Goal: Entertainment & Leisure: Consume media (video, audio)

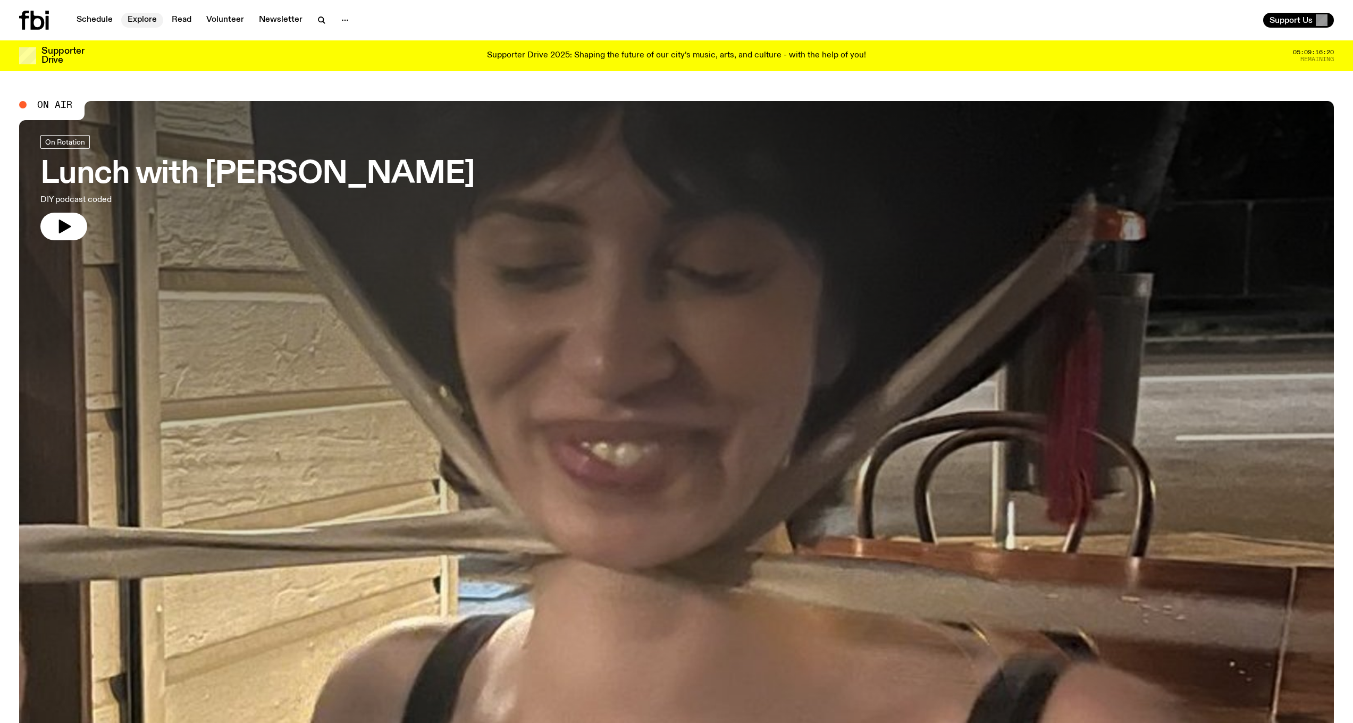
click at [144, 19] on link "Explore" at bounding box center [142, 20] width 42 height 15
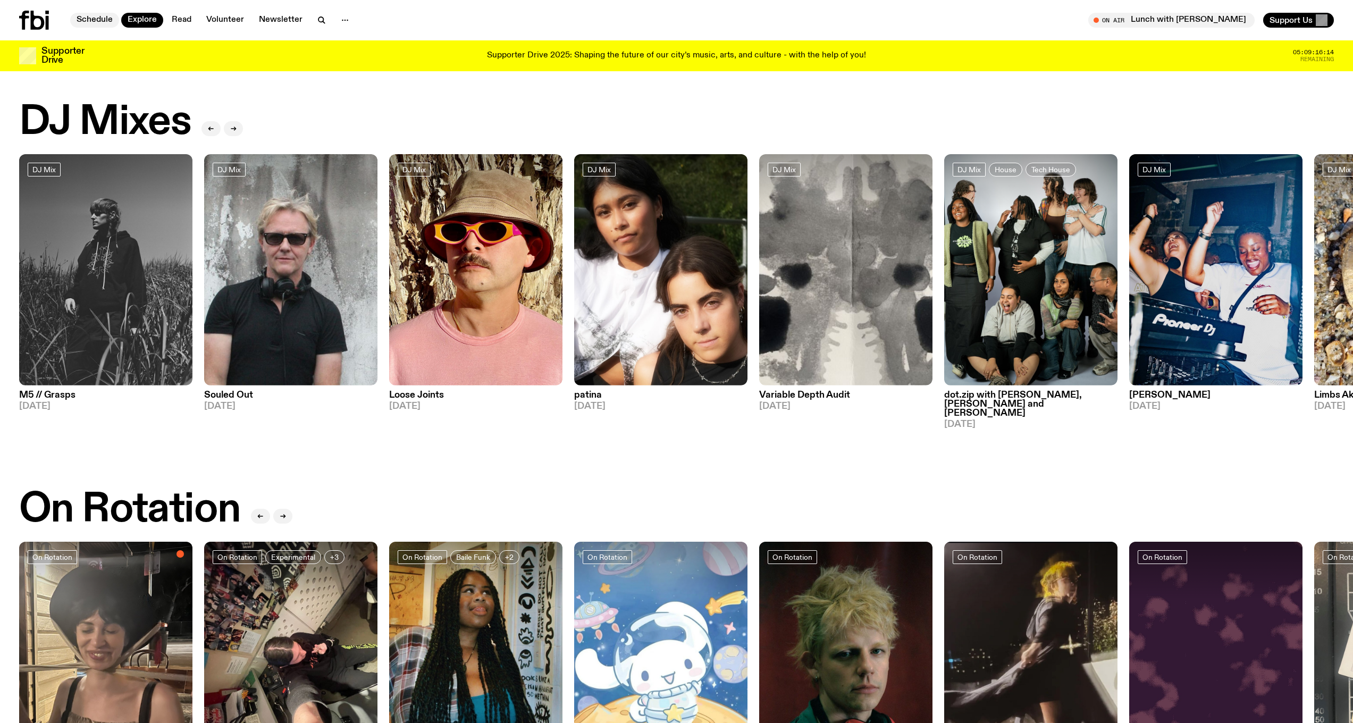
click at [97, 23] on link "Schedule" at bounding box center [94, 20] width 49 height 15
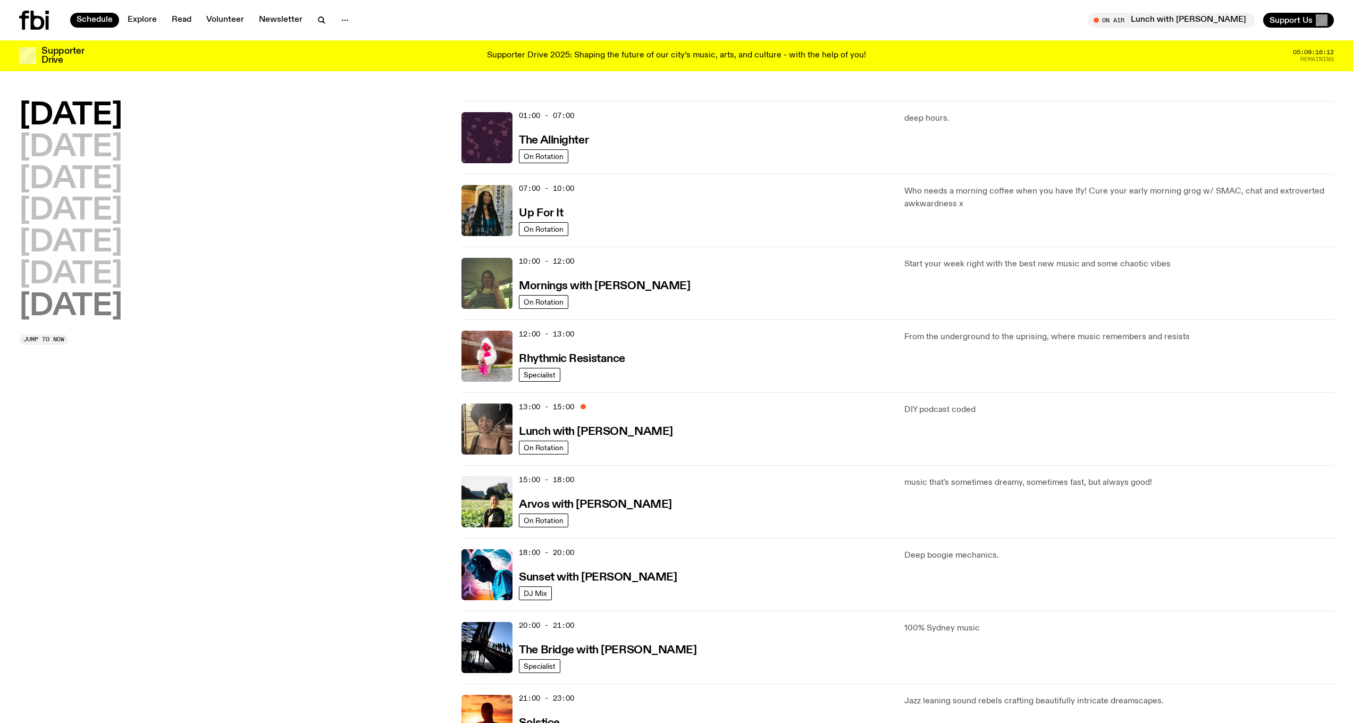
click at [49, 311] on h2 "[DATE]" at bounding box center [70, 307] width 103 height 30
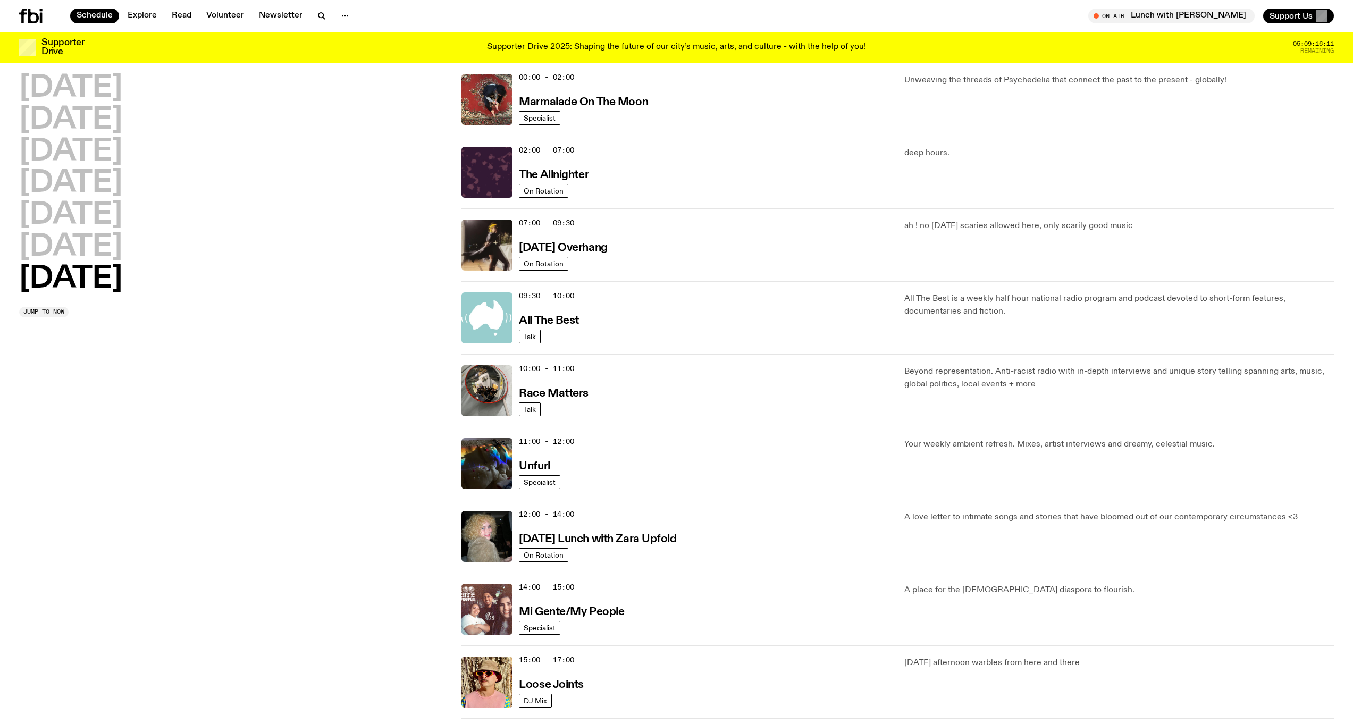
scroll to position [217, 0]
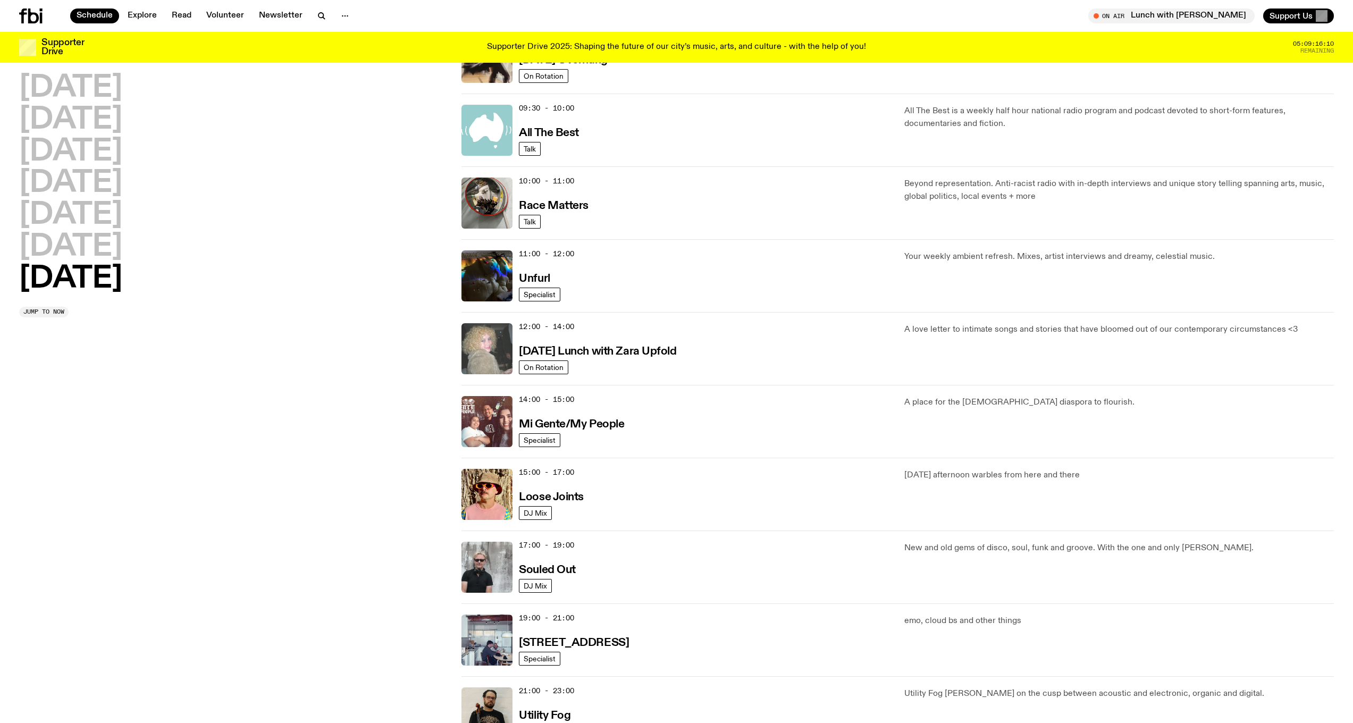
click at [478, 350] on img at bounding box center [487, 348] width 51 height 51
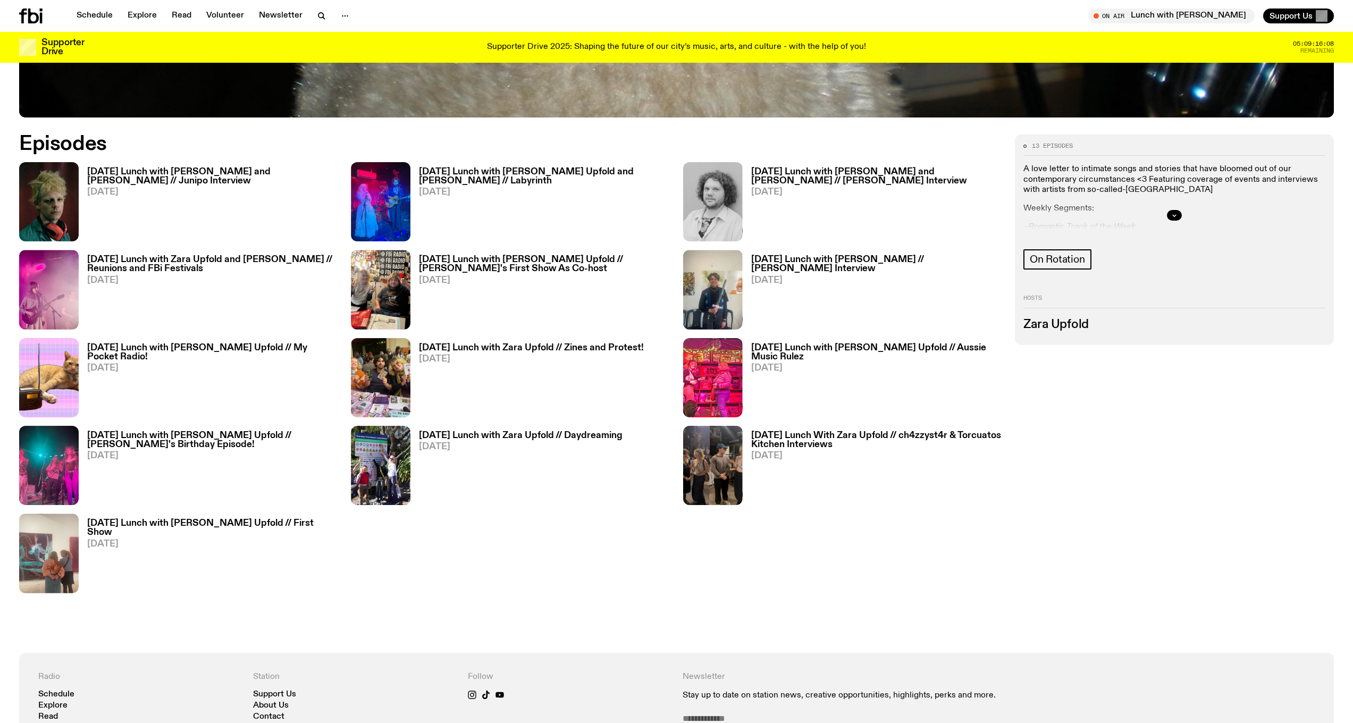
scroll to position [828, 0]
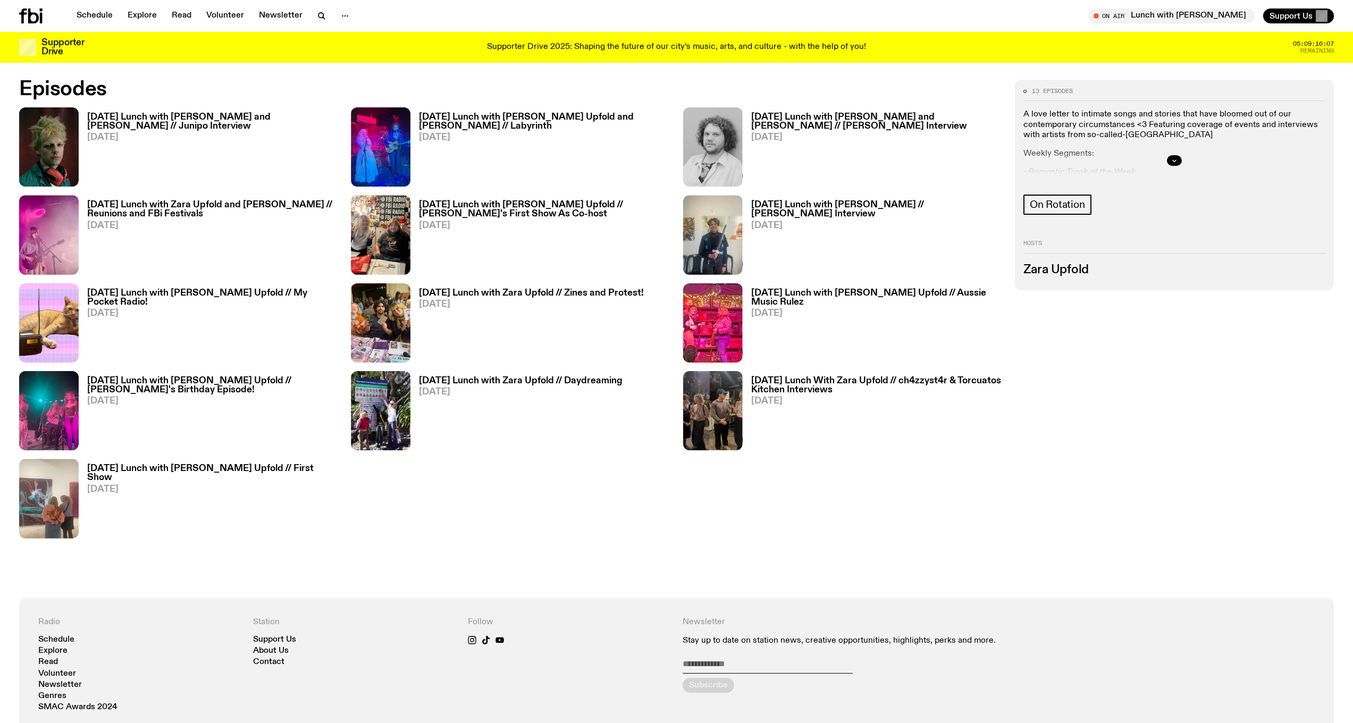
drag, startPoint x: 1060, startPoint y: 251, endPoint x: 1056, endPoint y: 232, distance: 19.5
click at [666, 250] on h2 "Hosts" at bounding box center [1175, 246] width 302 height 13
click at [666, 147] on div at bounding box center [1175, 161] width 302 height 34
click at [666, 157] on button "button" at bounding box center [1174, 160] width 15 height 11
click at [666, 161] on div "A love letter to intimate songs and stories that have bloomed out of our contem…" at bounding box center [1175, 215] width 302 height 211
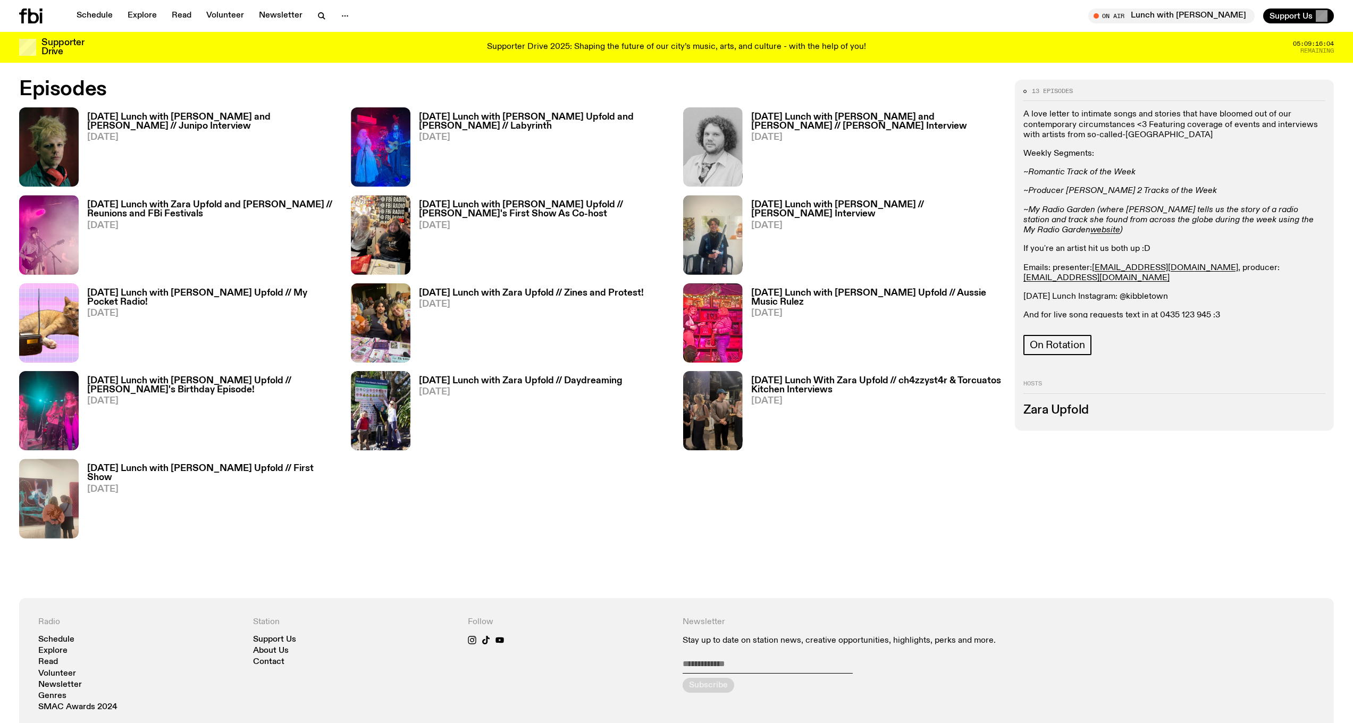
click at [123, 127] on h3 "[DATE] Lunch with [PERSON_NAME] and [PERSON_NAME] // Junipo Interview" at bounding box center [212, 122] width 251 height 18
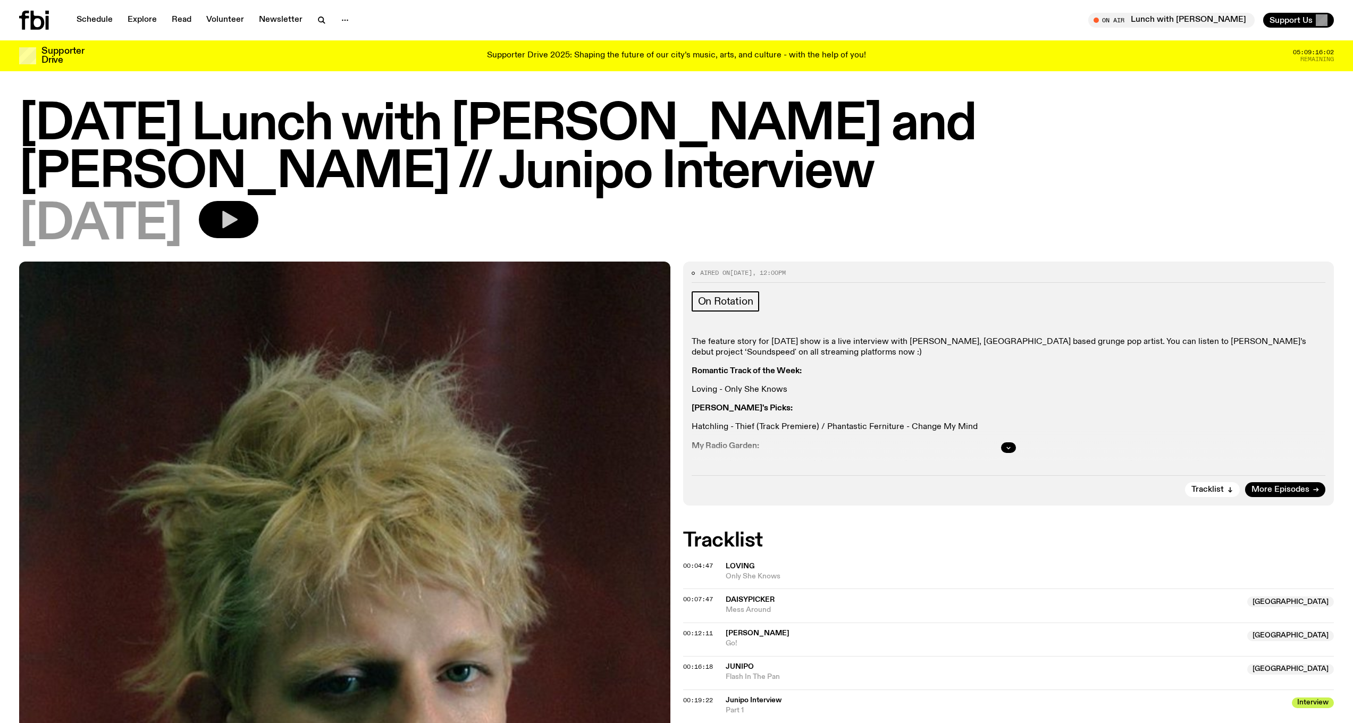
click at [239, 218] on icon "button" at bounding box center [228, 219] width 21 height 21
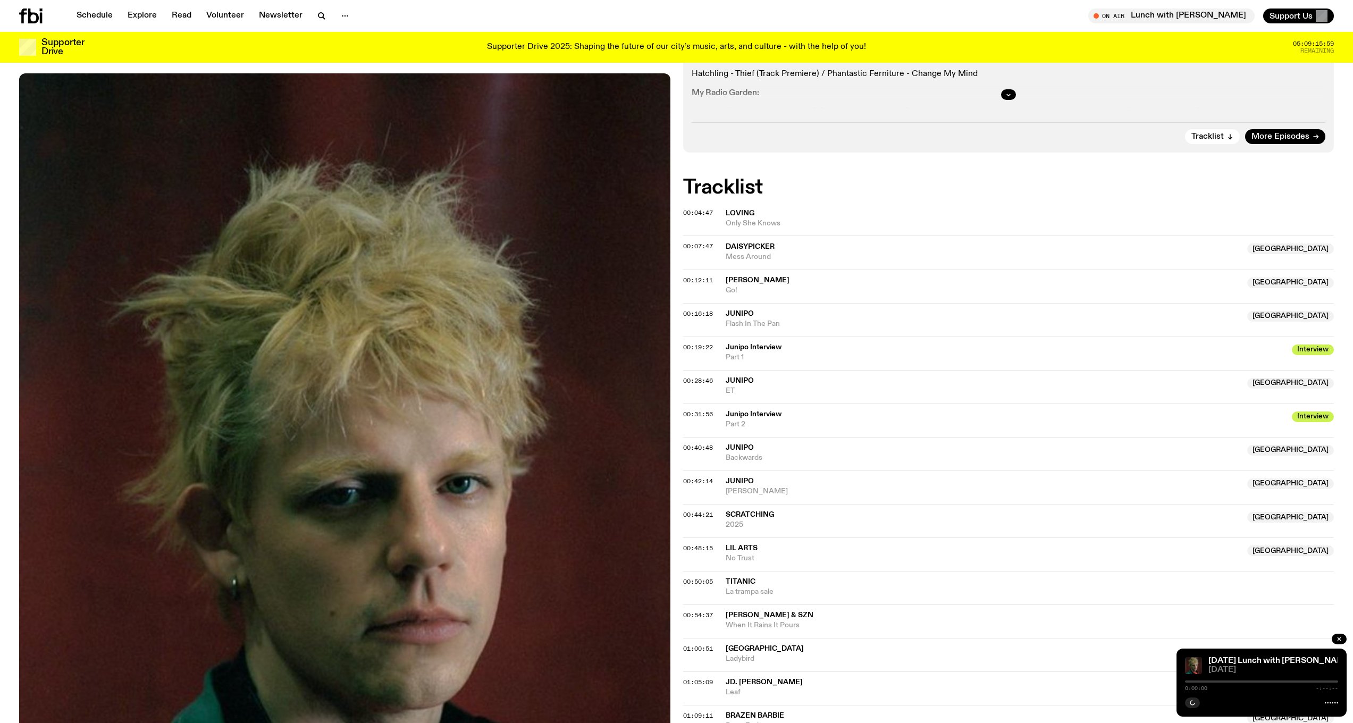
scroll to position [366, 0]
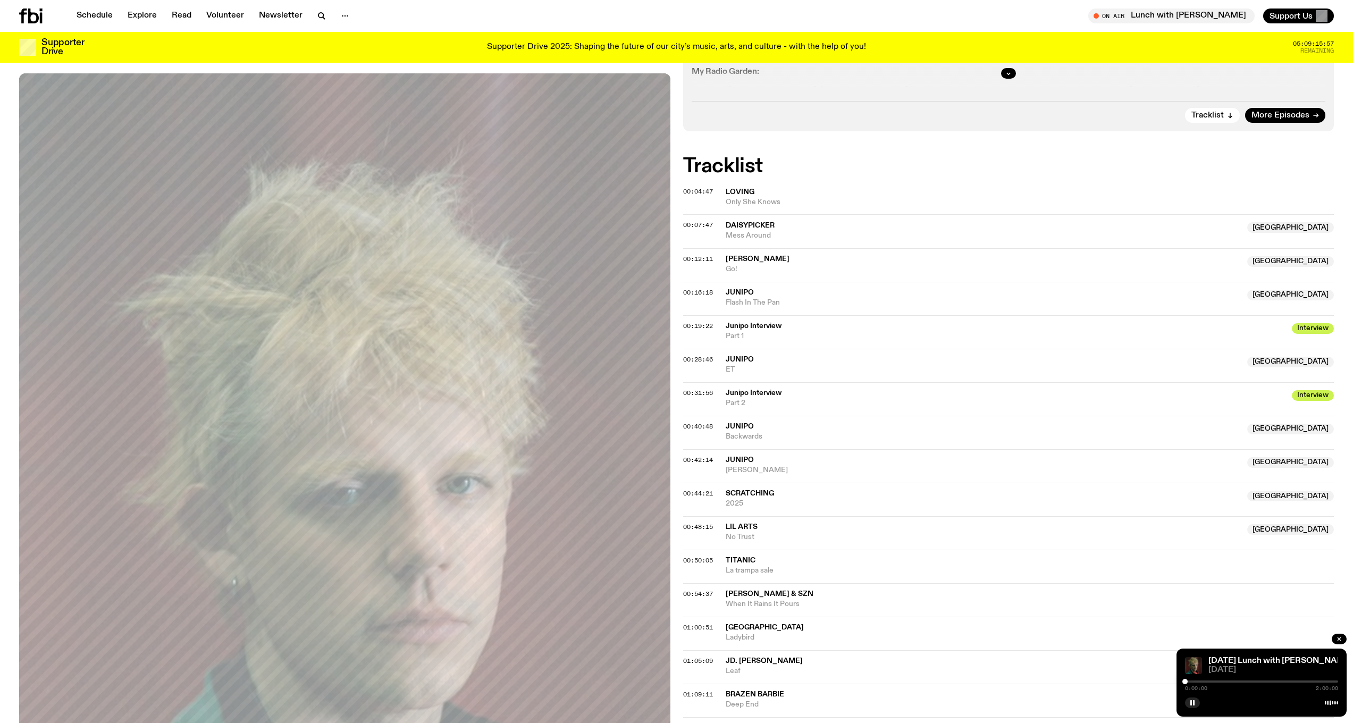
drag, startPoint x: 1200, startPoint y: 685, endPoint x: 1206, endPoint y: 683, distance: 6.7
click at [666, 684] on div "0:00:00 2:00:00" at bounding box center [1261, 685] width 153 height 13
click at [666, 681] on div at bounding box center [1261, 682] width 153 height 2
click at [666, 682] on div at bounding box center [1261, 682] width 153 height 2
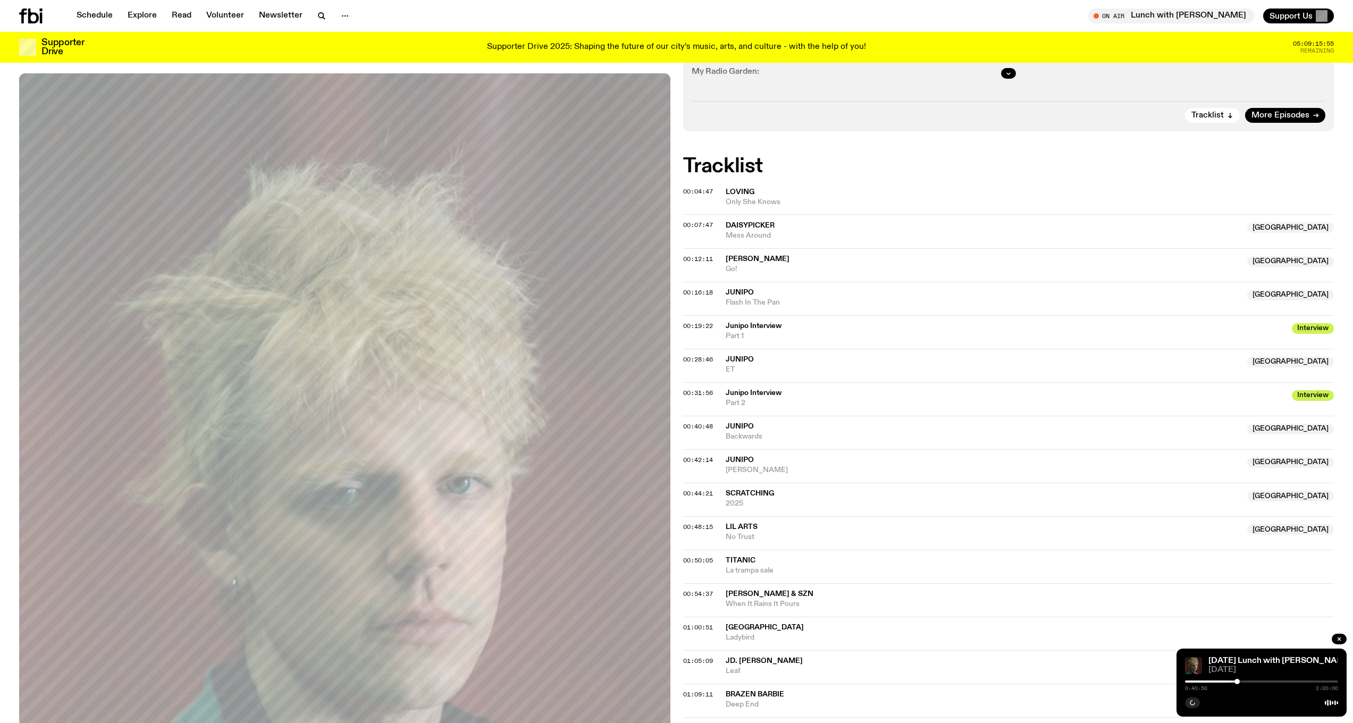
click at [666, 681] on div at bounding box center [1261, 682] width 153 height 2
click at [666, 680] on div "0:45:50 2:00:00" at bounding box center [1261, 685] width 153 height 13
click at [666, 681] on div at bounding box center [1184, 682] width 153 height 2
click at [666, 681] on div at bounding box center [1197, 682] width 153 height 2
click at [666, 680] on div "0:54:10 2:00:00" at bounding box center [1261, 685] width 153 height 13
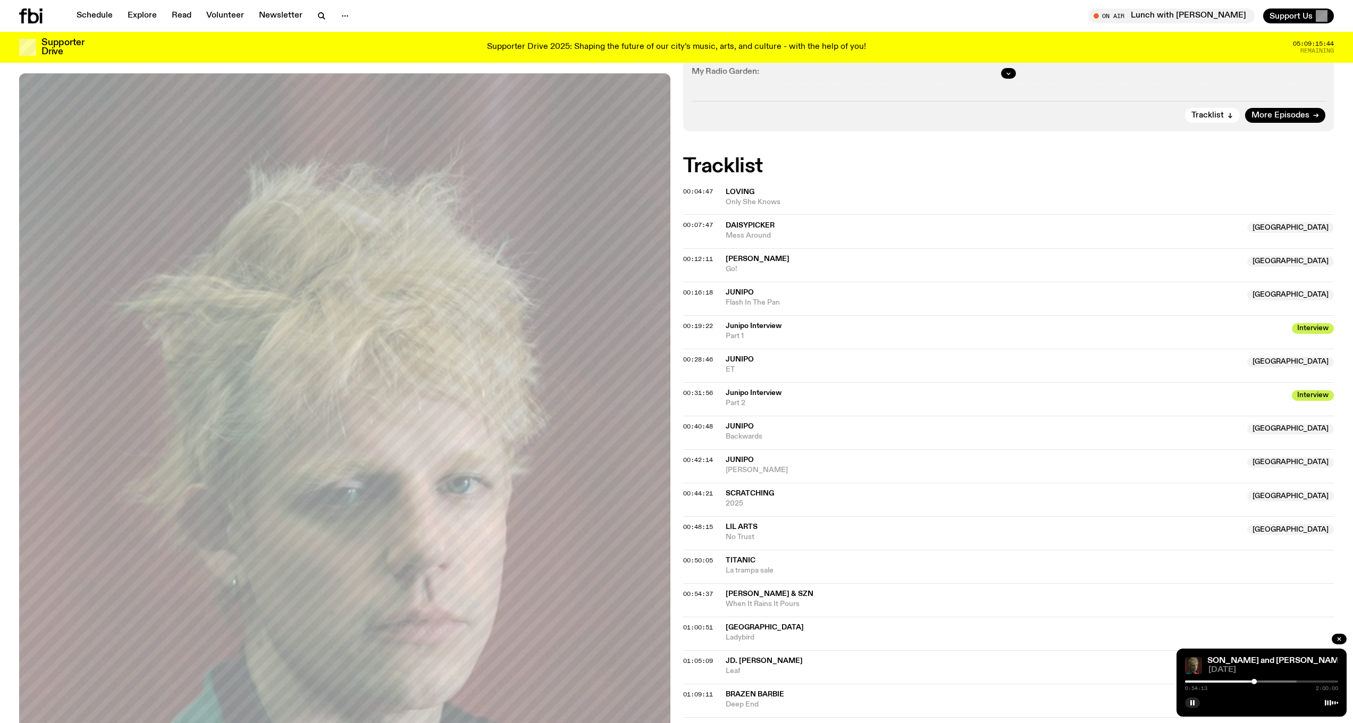
click at [666, 680] on div "0:54:13 2:00:00" at bounding box center [1261, 685] width 153 height 13
click at [666, 682] on div at bounding box center [1220, 682] width 153 height 2
click at [666, 683] on div at bounding box center [1258, 681] width 5 height 5
click at [666, 683] on div at bounding box center [1260, 681] width 5 height 5
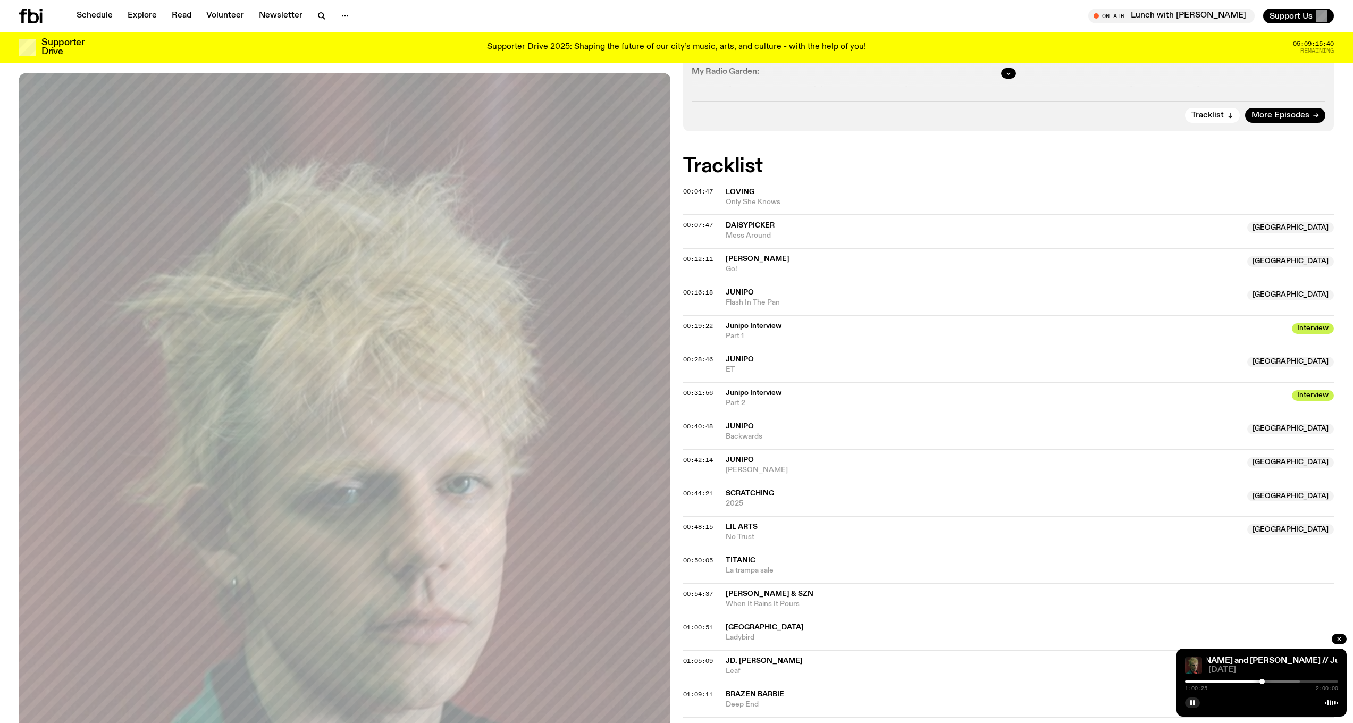
click at [666, 681] on div at bounding box center [1262, 681] width 5 height 5
click at [666, 681] on div at bounding box center [1261, 681] width 5 height 5
click at [666, 681] on div at bounding box center [1259, 681] width 5 height 5
click at [666, 680] on div at bounding box center [1256, 681] width 5 height 5
click at [666, 682] on div at bounding box center [1256, 681] width 5 height 5
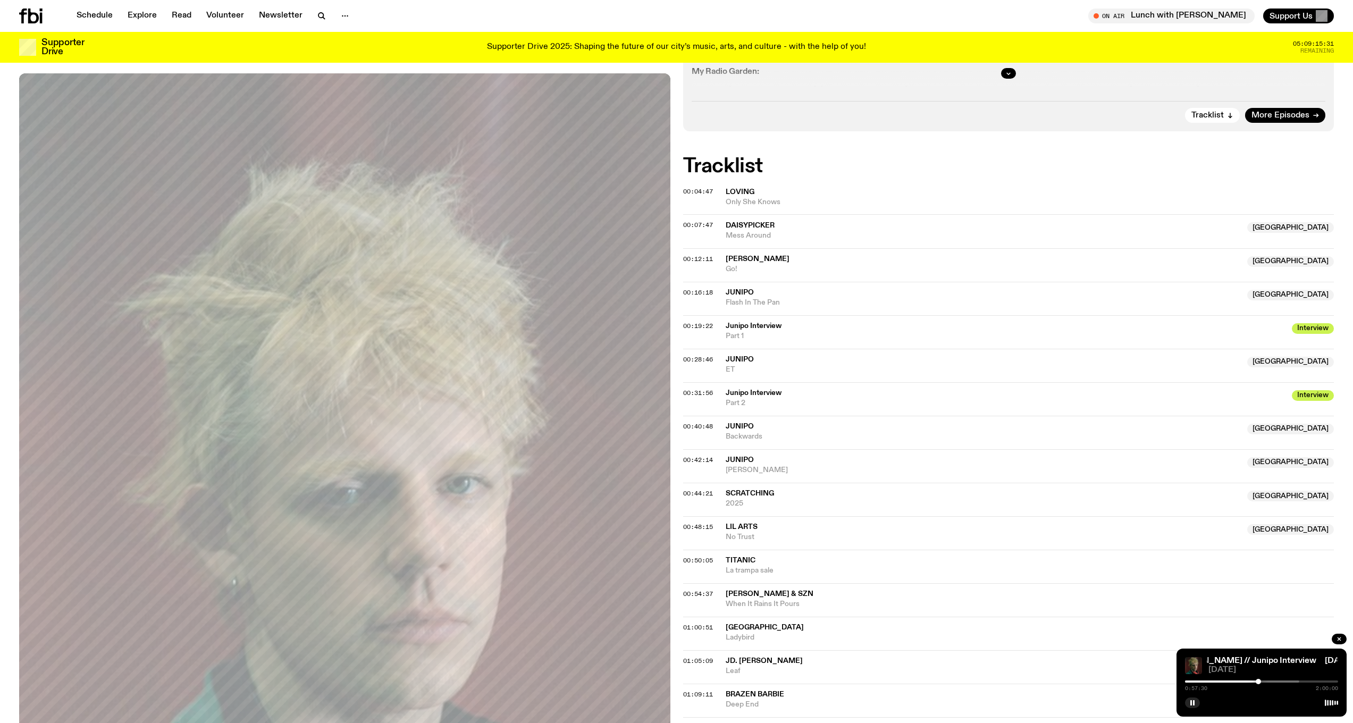
click at [666, 681] on div at bounding box center [1258, 681] width 5 height 5
click at [666, 681] on div at bounding box center [1259, 681] width 5 height 5
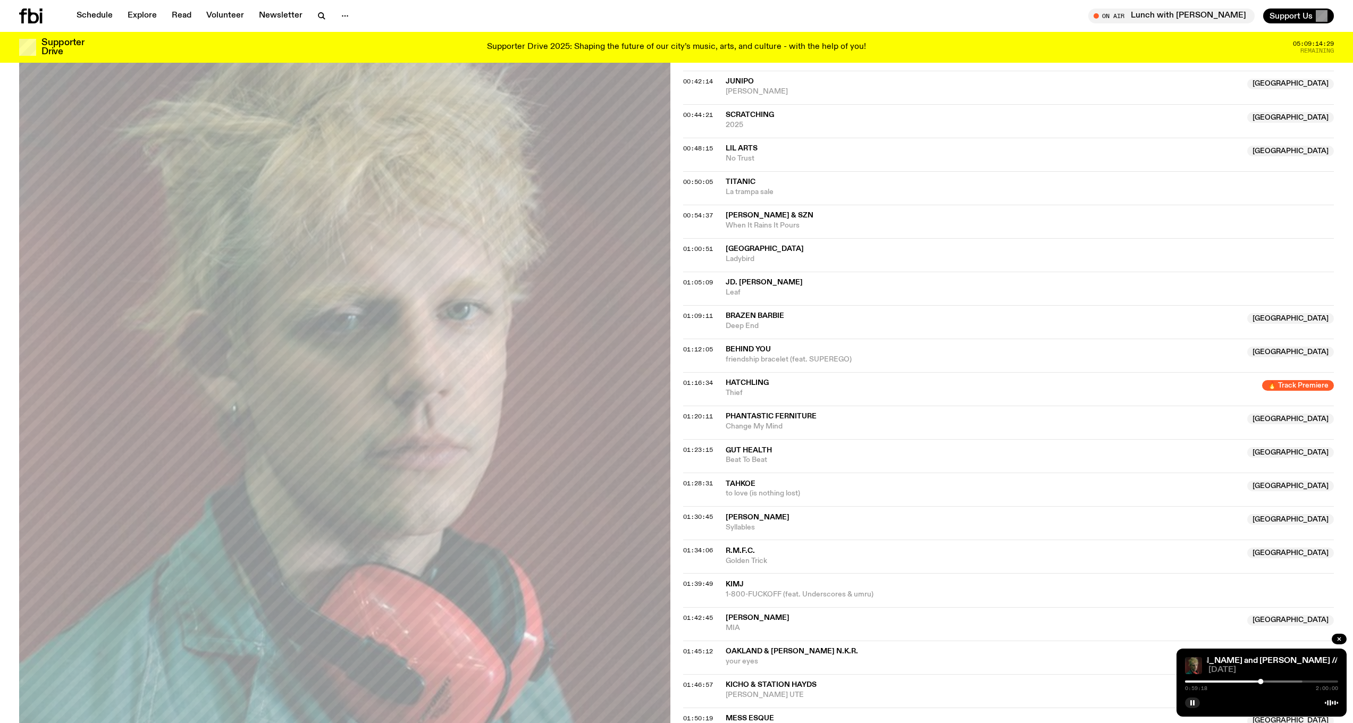
scroll to position [635, 0]
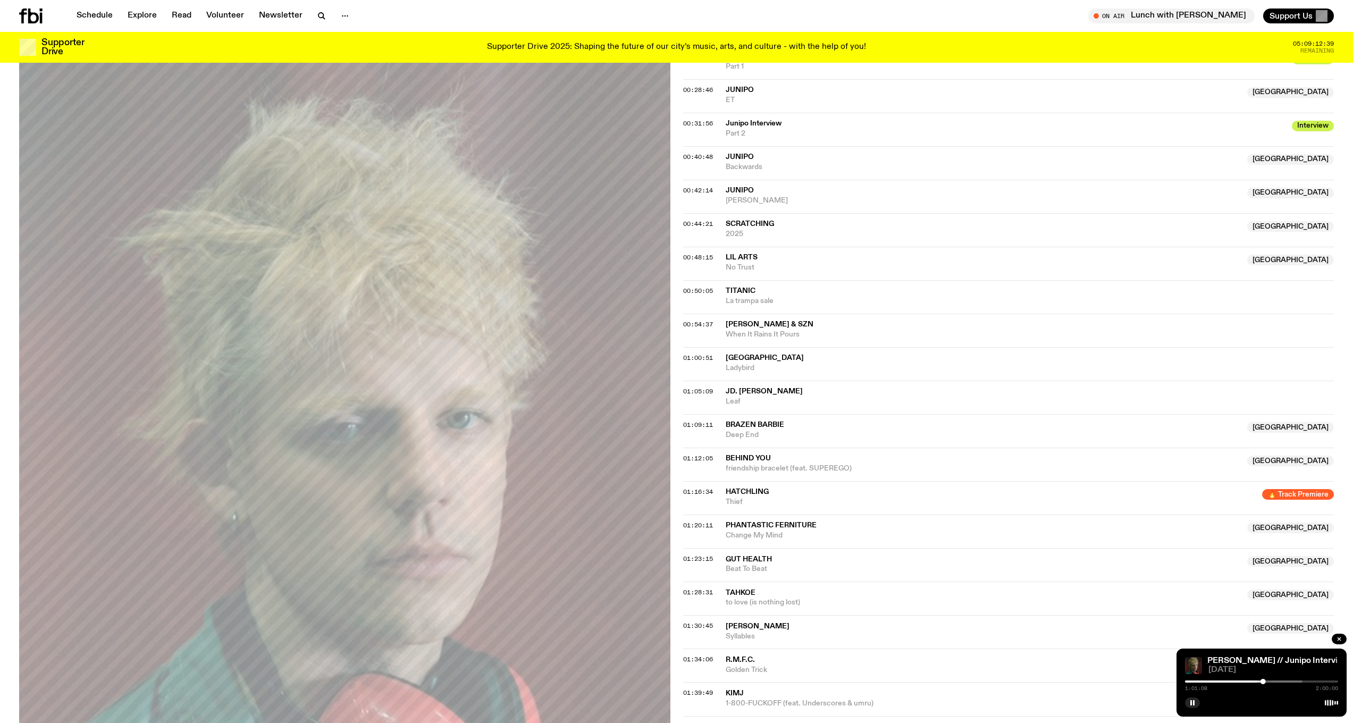
click at [666, 680] on div "1:01:08 2:00:00" at bounding box center [1261, 685] width 153 height 13
click at [666, 681] on div at bounding box center [1226, 682] width 153 height 2
click at [666, 682] on div at bounding box center [1266, 681] width 5 height 5
click at [666, 682] on div at bounding box center [1264, 681] width 5 height 5
click at [666, 682] on div at bounding box center [1265, 681] width 5 height 5
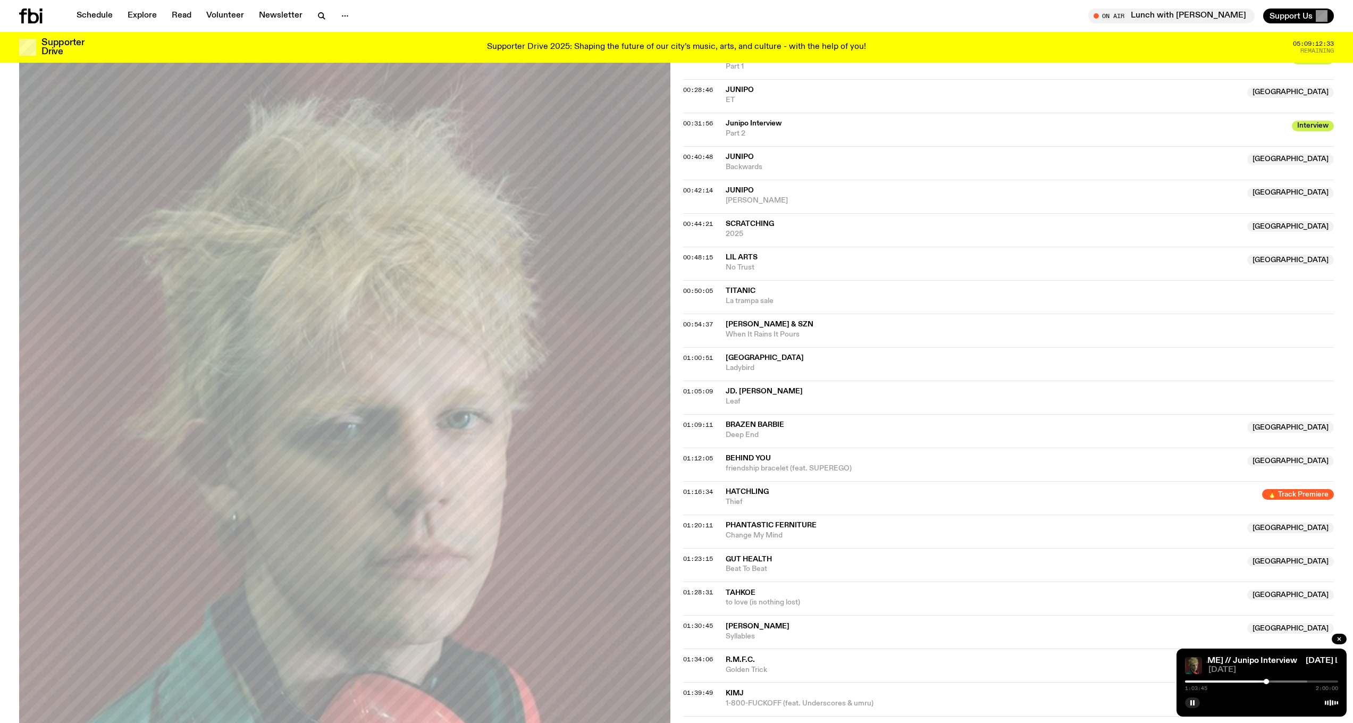
click at [666, 682] on div at bounding box center [1266, 681] width 5 height 5
click at [666, 682] on div at bounding box center [1267, 681] width 5 height 5
click at [666, 682] on div at bounding box center [1268, 681] width 5 height 5
click at [666, 682] on div at bounding box center [1269, 681] width 5 height 5
click at [666, 682] on div at bounding box center [1270, 681] width 5 height 5
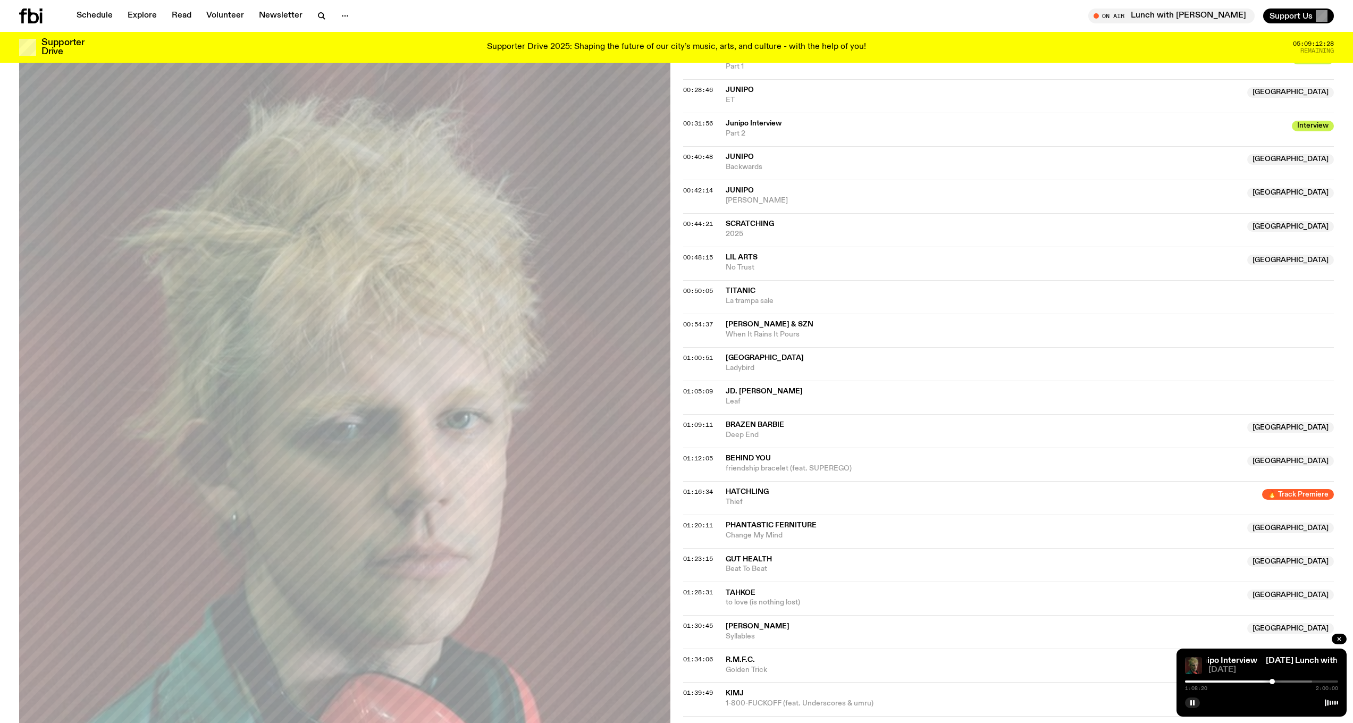
click at [666, 681] on div at bounding box center [1272, 681] width 5 height 5
click at [666, 680] on div at bounding box center [1272, 681] width 5 height 5
